Goal: Transaction & Acquisition: Download file/media

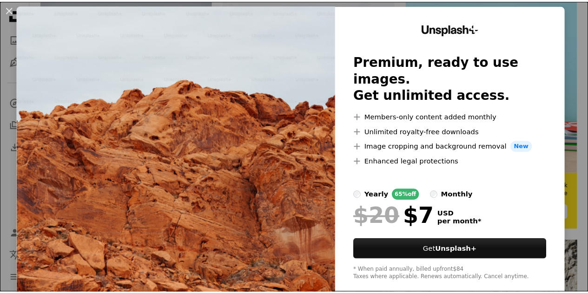
scroll to position [33, 0]
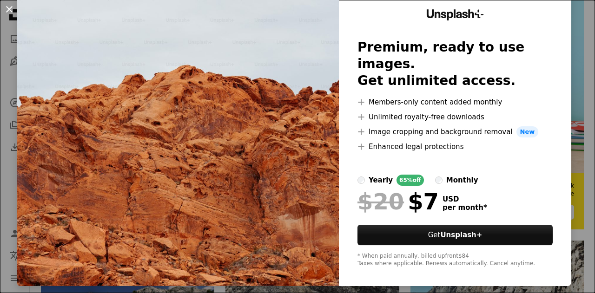
click at [7, 11] on button "An X shape" at bounding box center [9, 9] width 11 height 11
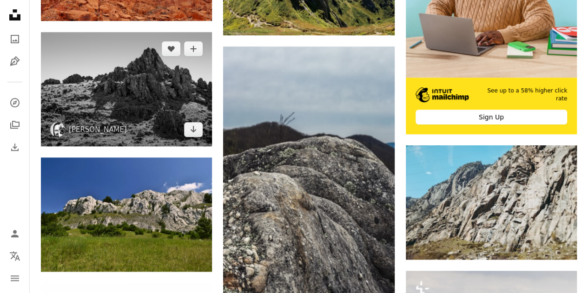
scroll to position [465, 0]
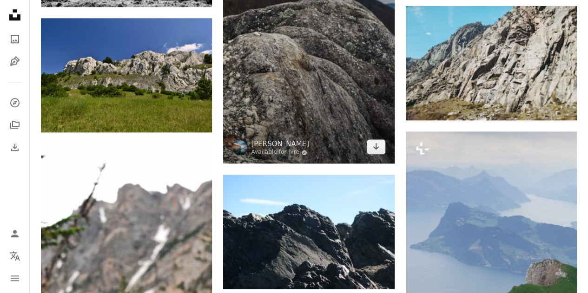
click at [304, 110] on img at bounding box center [308, 35] width 171 height 257
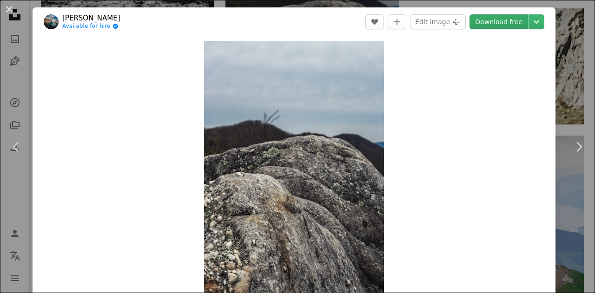
click at [517, 24] on link "Download free" at bounding box center [499, 21] width 59 height 15
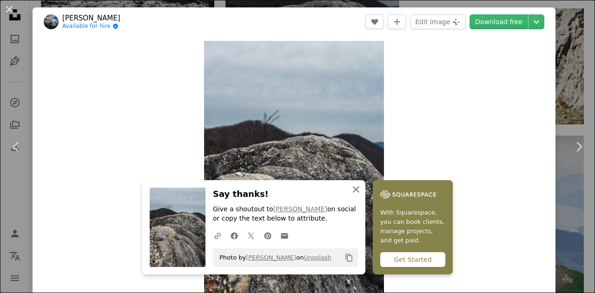
click at [353, 191] on icon "button" at bounding box center [356, 190] width 7 height 7
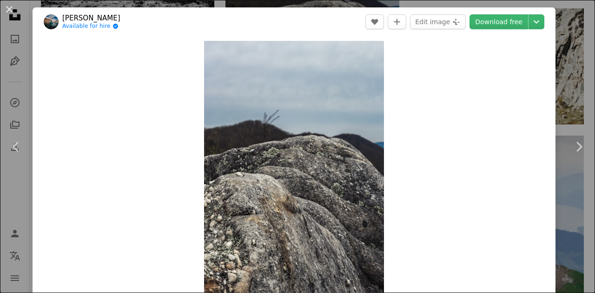
drag, startPoint x: 12, startPoint y: 10, endPoint x: 45, endPoint y: 8, distance: 33.1
click at [12, 11] on button "An X shape" at bounding box center [9, 9] width 11 height 11
